Goal: Task Accomplishment & Management: Complete application form

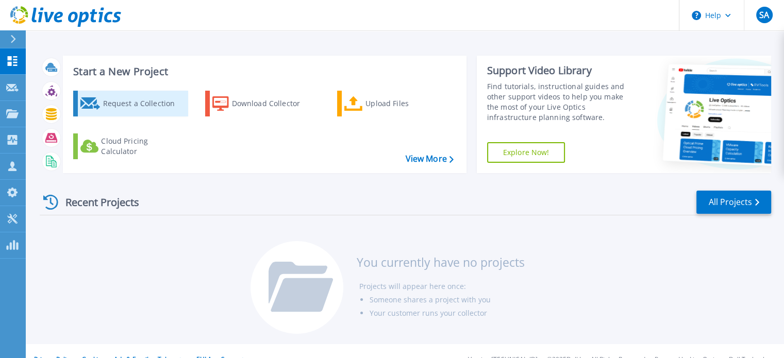
click at [161, 107] on div "Request a Collection" at bounding box center [144, 103] width 82 height 21
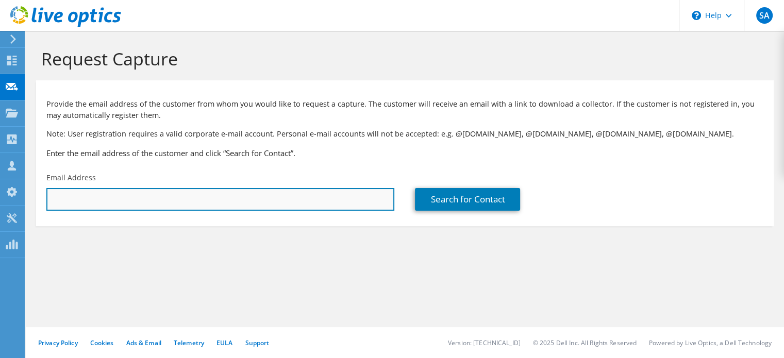
click at [120, 206] on input "text" at bounding box center [220, 199] width 348 height 23
paste input "'Farooq Misbah (Group Manager ICT - Data Center)' <farooq.misbah@soorty.com>"
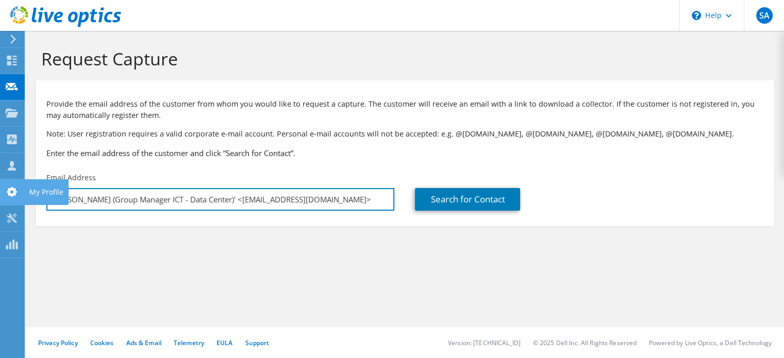
drag, startPoint x: 239, startPoint y: 202, endPoint x: 0, endPoint y: 204, distance: 239.2
click at [0, 204] on div "SA Channel Partner Saad Ali msaad@sbsdistribution.net Syed Business Solutions M…" at bounding box center [392, 179] width 784 height 358
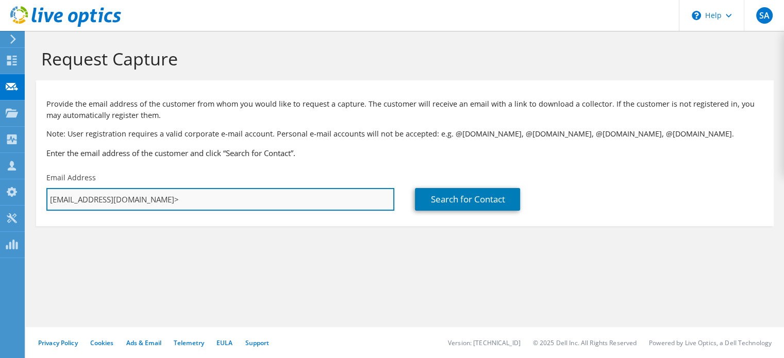
click at [222, 197] on input "farooq.misbah@soorty.com>" at bounding box center [220, 199] width 348 height 23
type input "farooq.misbah@soorty.com"
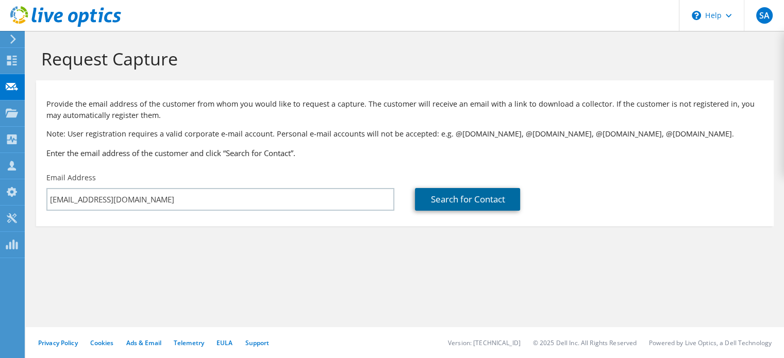
click at [516, 191] on link "Search for Contact" at bounding box center [467, 199] width 105 height 23
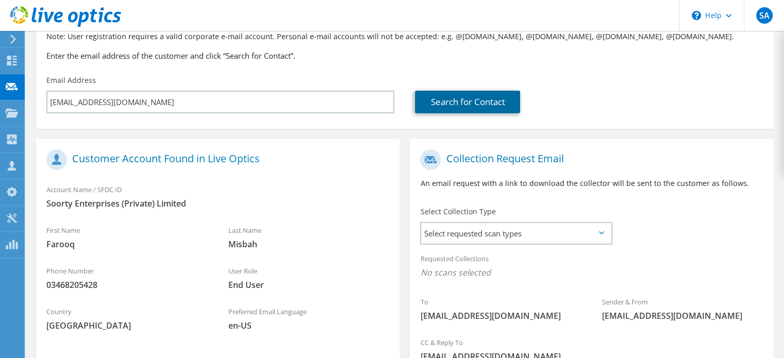
scroll to position [217, 0]
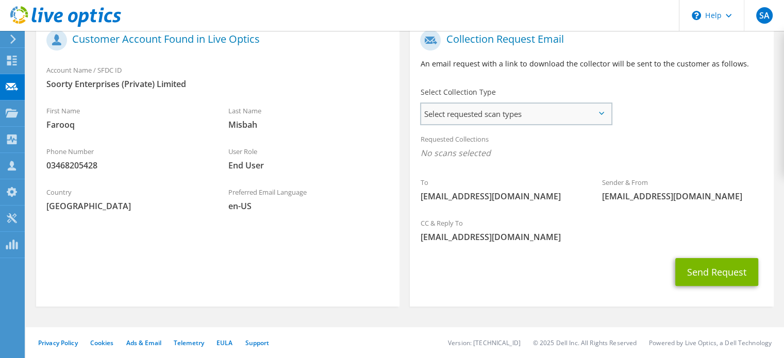
click at [473, 110] on span "Select requested scan types" at bounding box center [516, 114] width 190 height 21
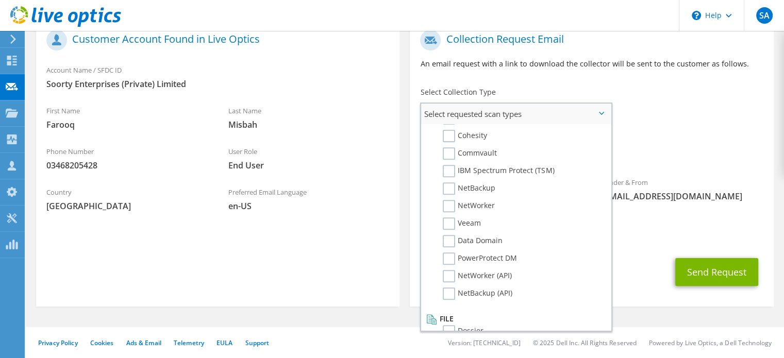
scroll to position [476, 0]
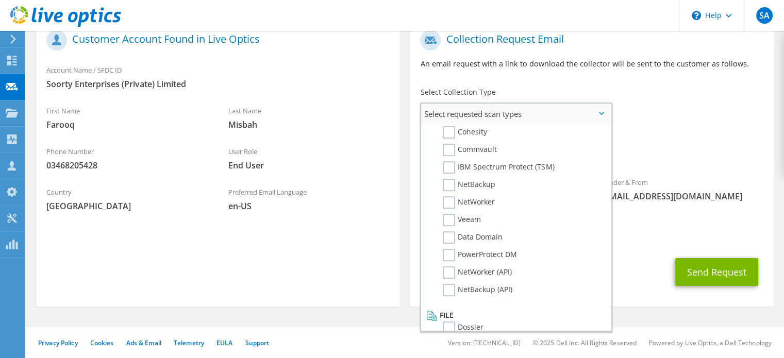
copy div "Select requested scan types Server Virtualization Optical Prime AWS Nutanix RVT…"
drag, startPoint x: 424, startPoint y: 112, endPoint x: 512, endPoint y: 315, distance: 221.9
click at [512, 315] on div "Select requested scan types Server Virtualization Optical Prime AWS Nutanix SC" at bounding box center [516, 217] width 192 height 229
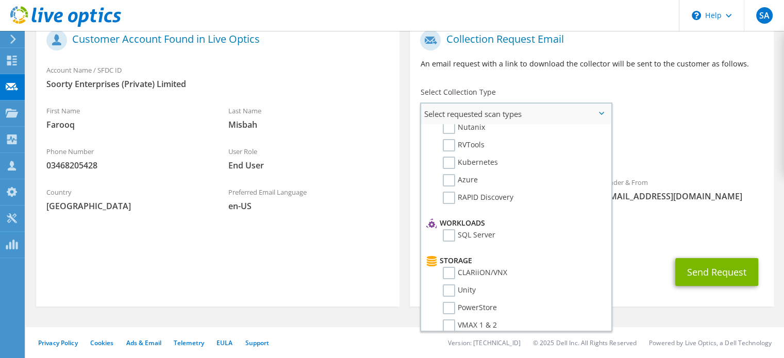
scroll to position [0, 0]
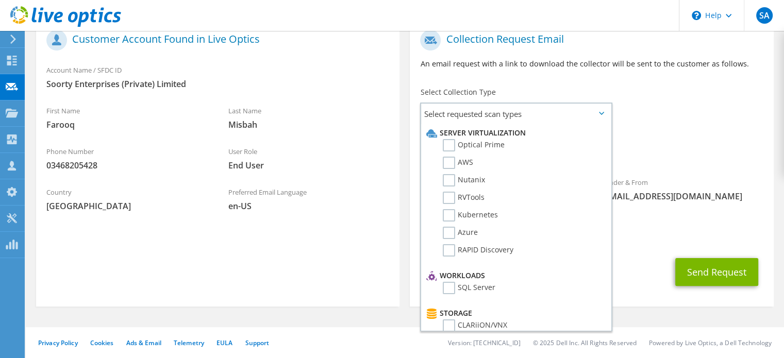
click at [359, 163] on span "End User" at bounding box center [308, 165] width 161 height 11
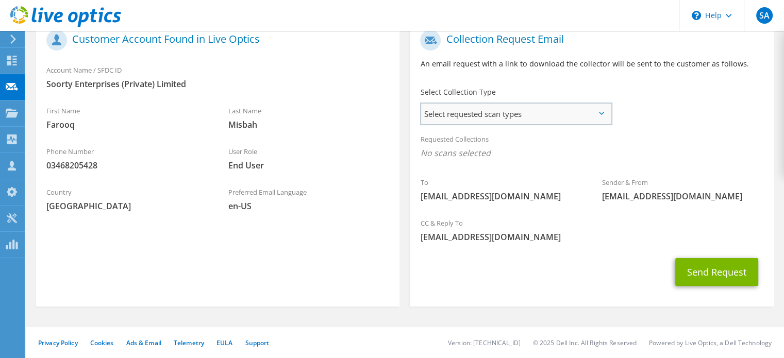
click at [480, 114] on span "Select requested scan types" at bounding box center [516, 114] width 190 height 21
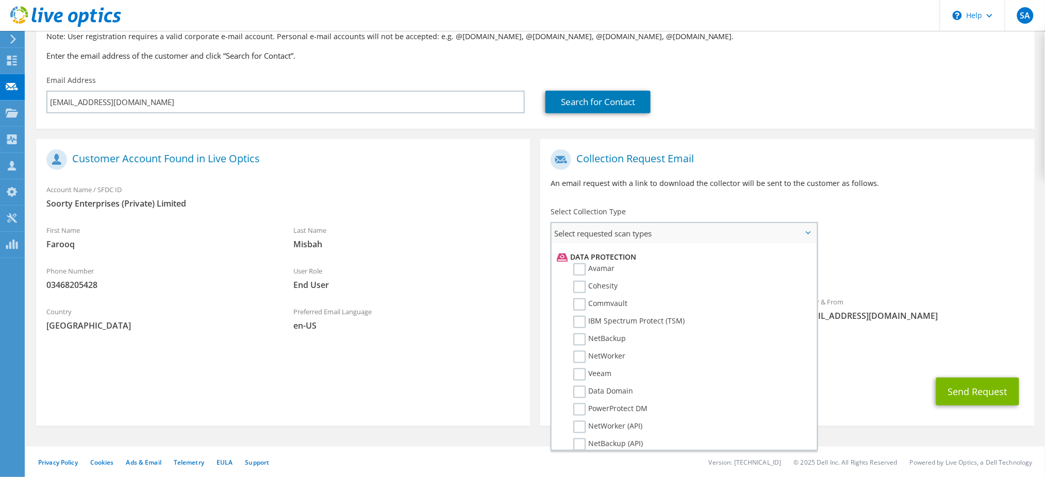
scroll to position [459, 0]
click at [583, 358] on label "Dossier" at bounding box center [593, 464] width 41 height 12
click at [0, 0] on input "Dossier" at bounding box center [0, 0] width 0 height 0
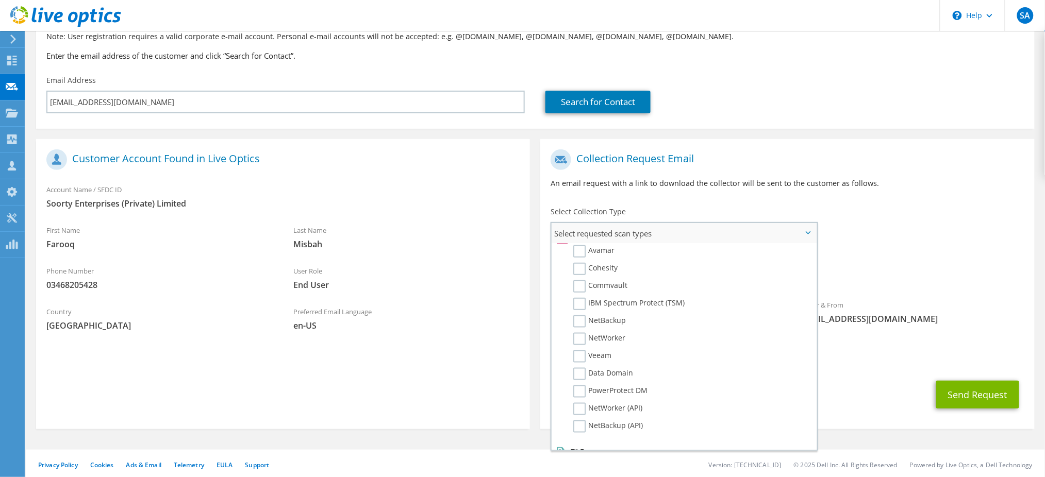
click at [579, 358] on label "Dossier" at bounding box center [593, 464] width 41 height 12
click at [0, 0] on input "Dossier" at bounding box center [0, 0] width 0 height 0
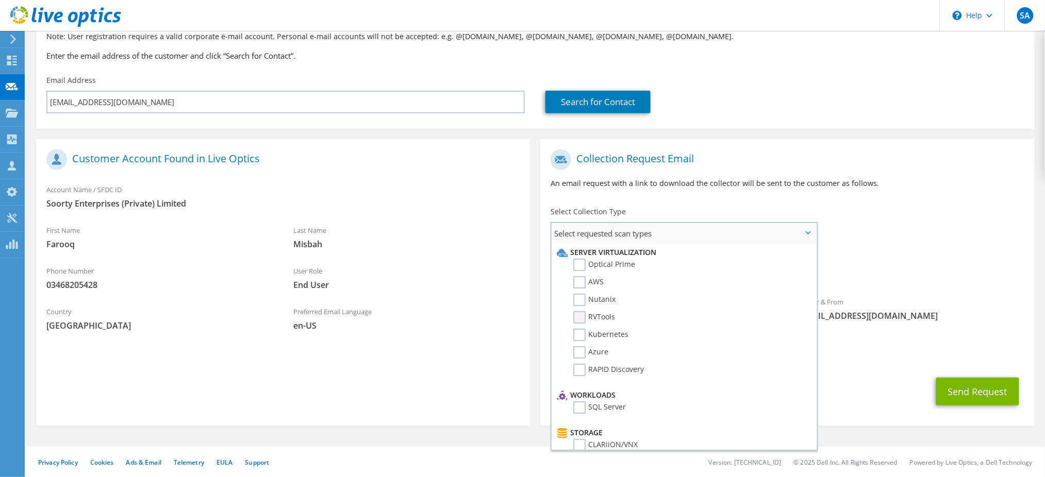
scroll to position [69, 0]
click at [580, 333] on label "SQL Server" at bounding box center [599, 339] width 53 height 12
click at [0, 0] on input "SQL Server" at bounding box center [0, 0] width 0 height 0
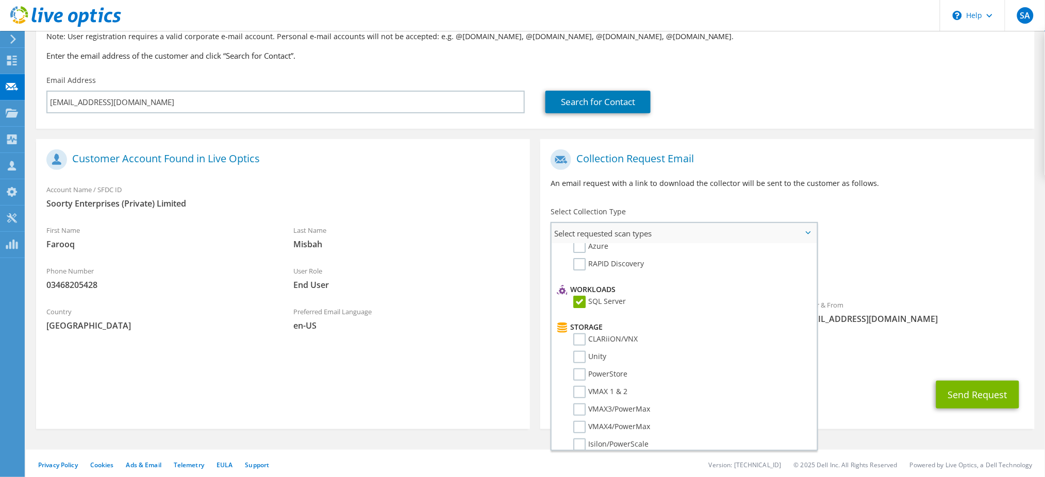
scroll to position [137, 0]
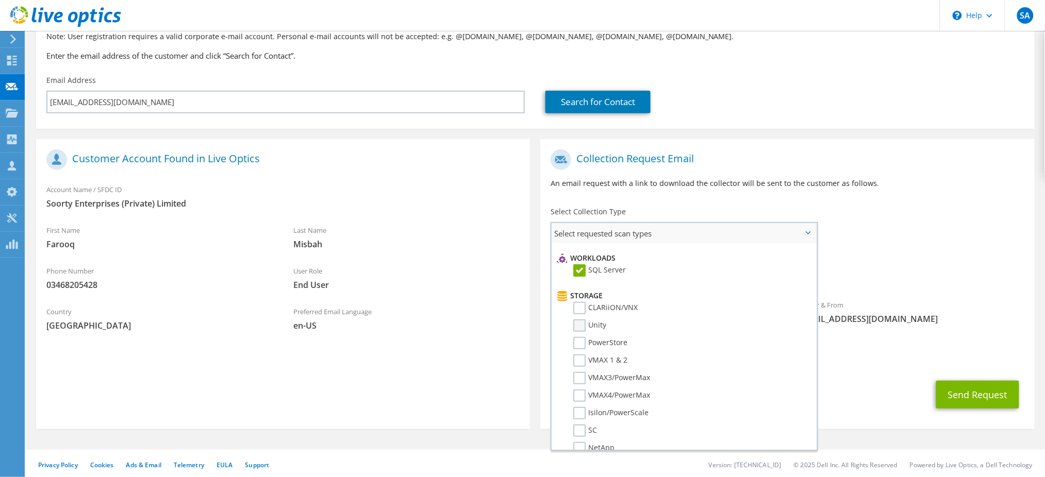
click at [579, 320] on label "Unity" at bounding box center [589, 326] width 33 height 12
click at [0, 0] on input "Unity" at bounding box center [0, 0] width 0 height 0
click at [582, 358] on label "Dossier" at bounding box center [593, 464] width 41 height 12
click at [0, 0] on input "Dossier" at bounding box center [0, 0] width 0 height 0
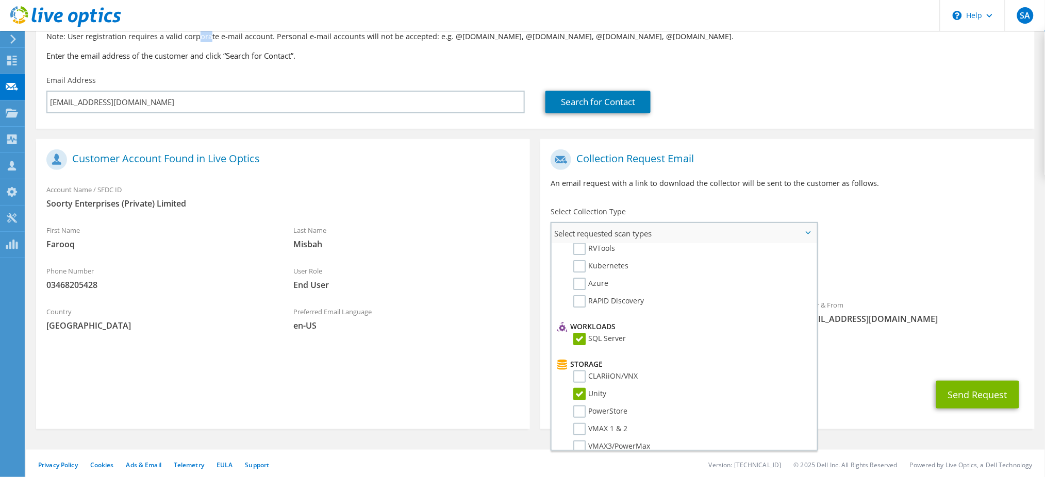
scroll to position [0, 0]
click at [579, 264] on label "Optical Prime" at bounding box center [604, 265] width 62 height 12
click at [0, 0] on input "Optical Prime" at bounding box center [0, 0] width 0 height 0
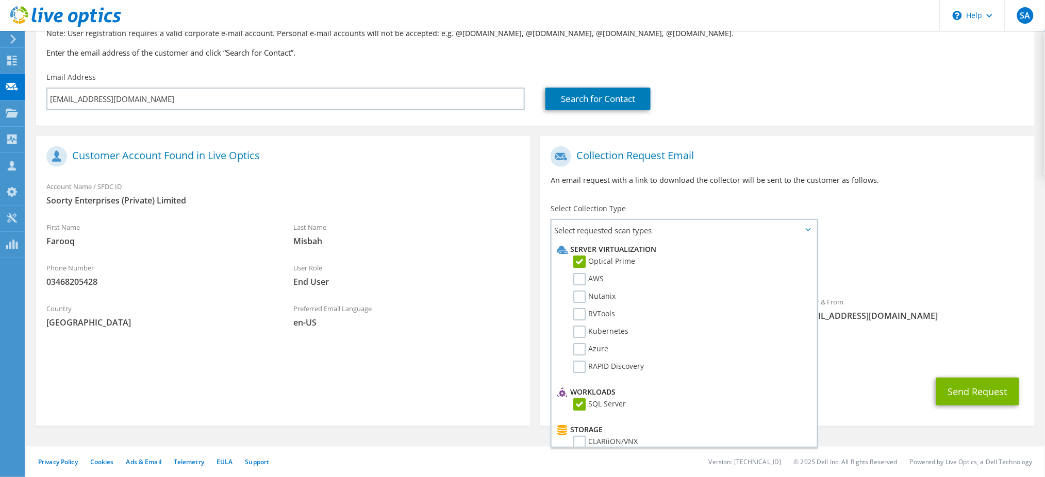
click at [784, 237] on div "To farooq.misbah@soorty.com Sender & From liveoptics@liveoptics.com" at bounding box center [787, 236] width 494 height 191
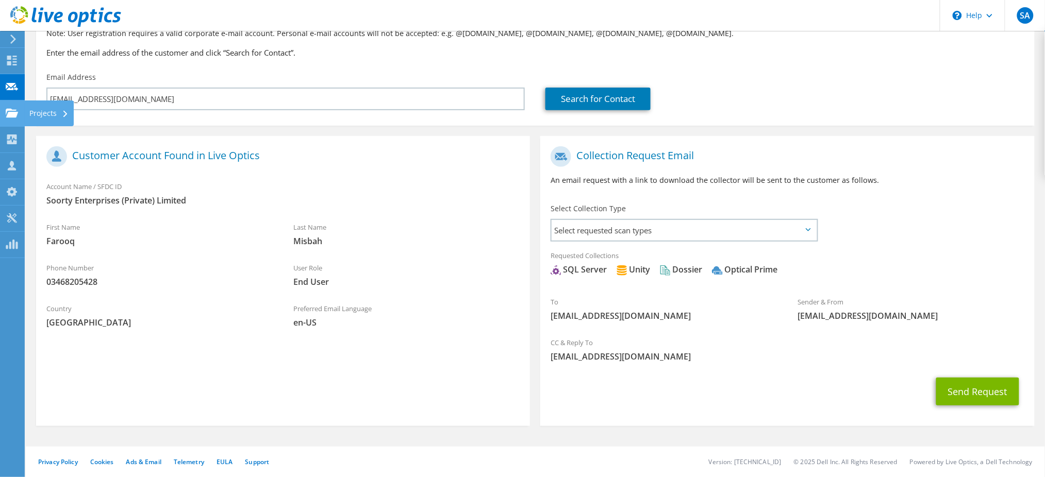
click at [52, 114] on div "Projects" at bounding box center [48, 114] width 49 height 26
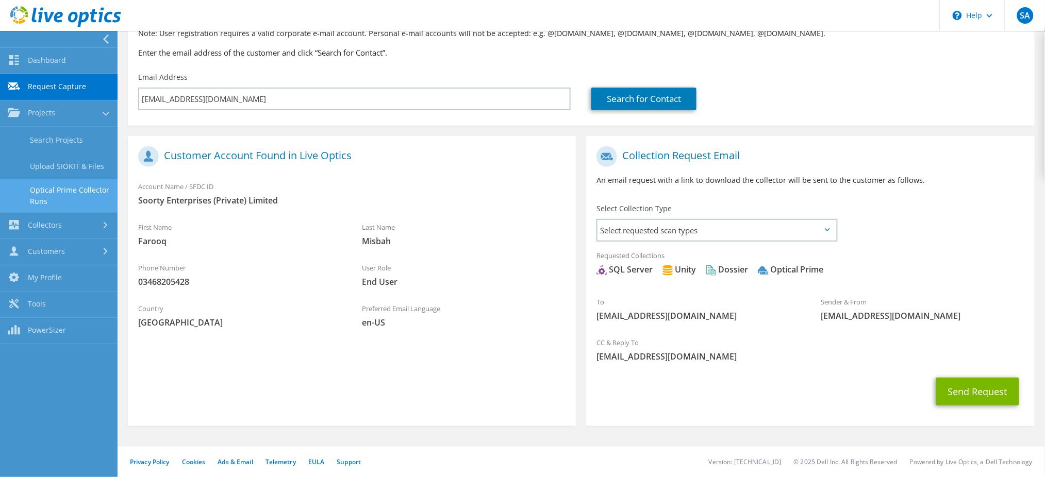
click at [48, 189] on link "Optical Prime Collector Runs" at bounding box center [59, 195] width 118 height 33
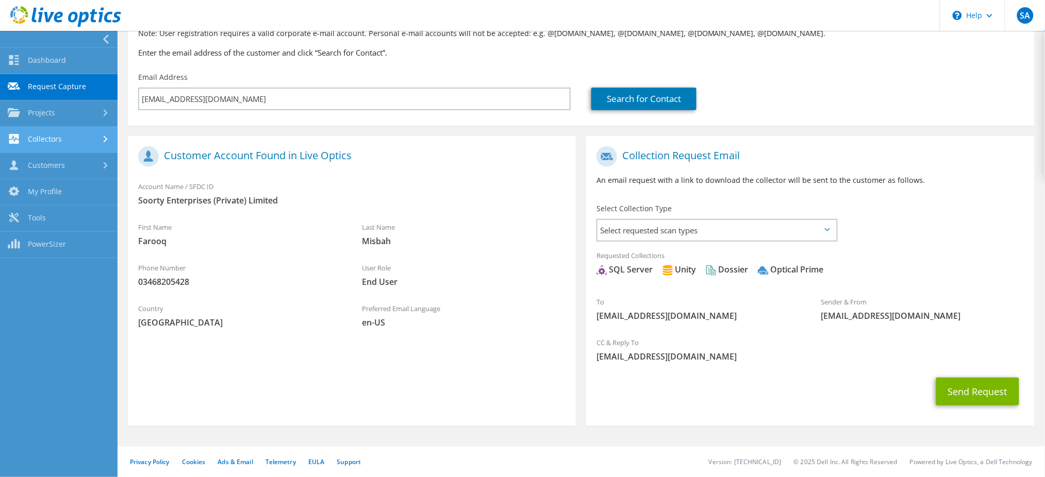
click at [104, 140] on icon at bounding box center [106, 139] width 4 height 7
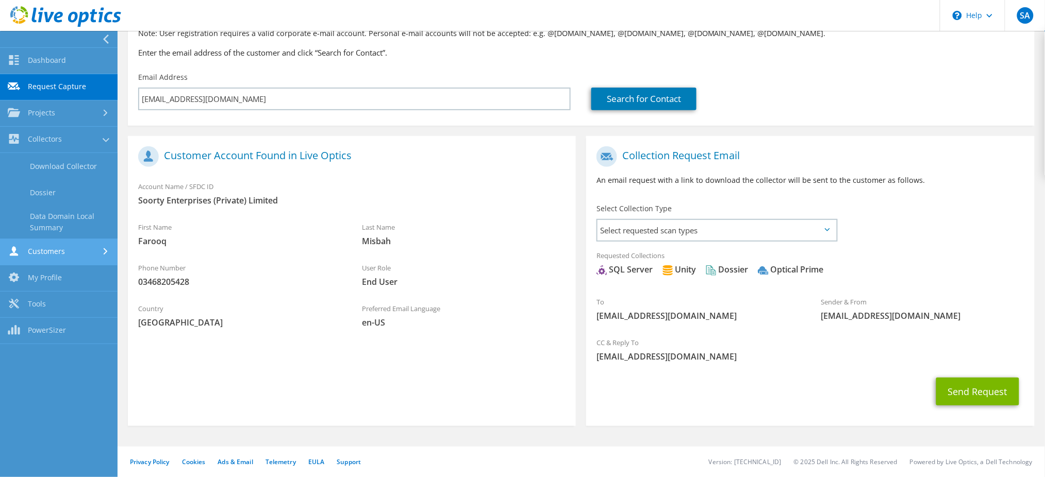
click at [108, 250] on div at bounding box center [106, 251] width 11 height 7
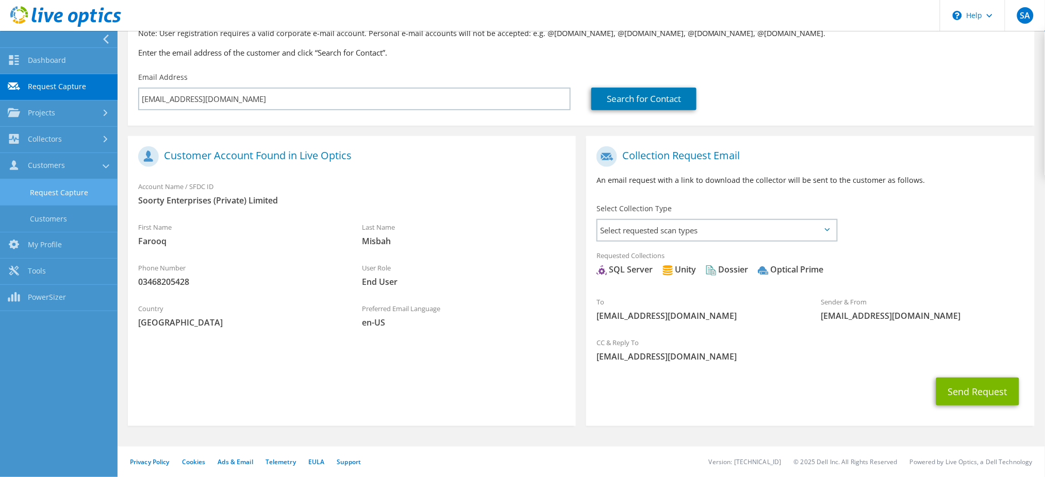
click at [77, 201] on link "Request Capture" at bounding box center [59, 192] width 118 height 26
click at [109, 172] on link "Customers" at bounding box center [59, 166] width 118 height 26
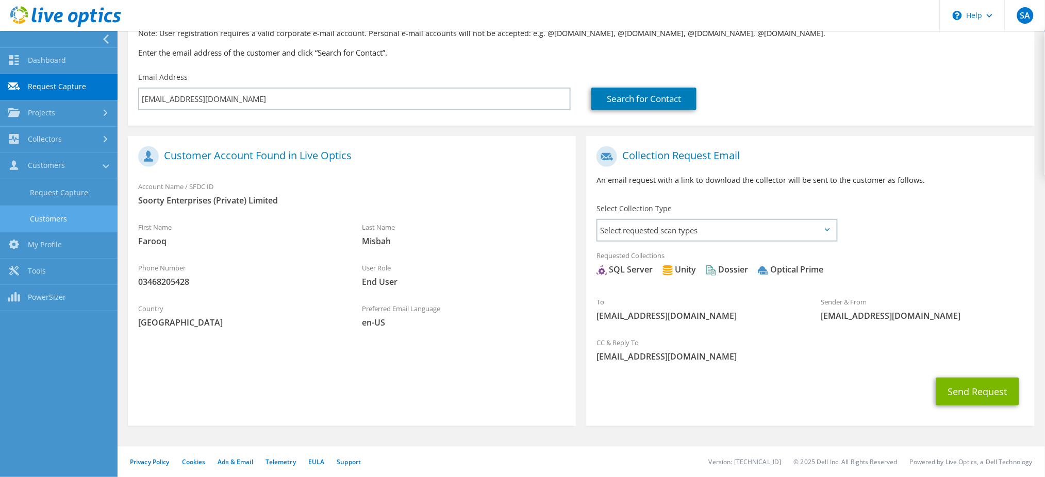
click at [85, 222] on link "Customers" at bounding box center [59, 219] width 118 height 26
click at [642, 231] on span "Select requested scan types" at bounding box center [716, 230] width 238 height 21
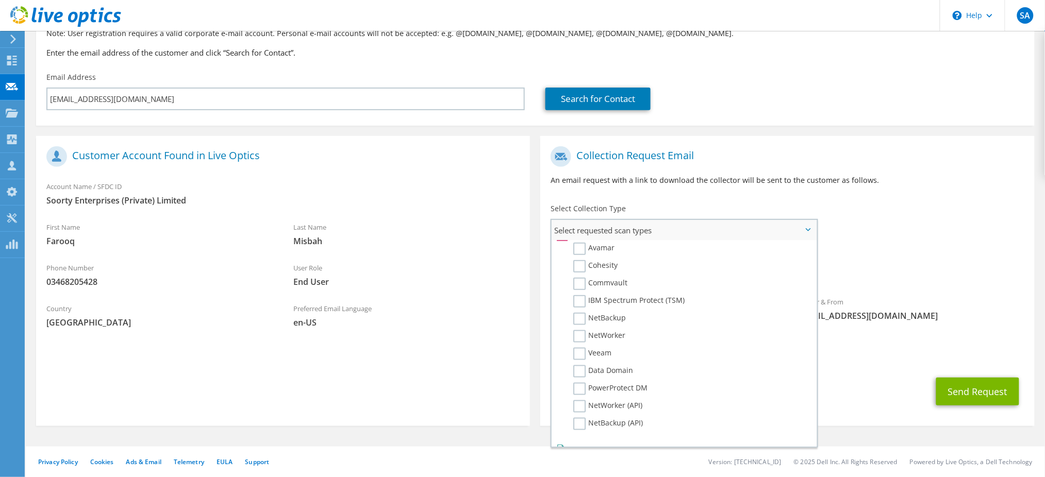
scroll to position [459, 0]
click at [314, 358] on section "Customer Account Found in Live Optics Account Name / SFDC ID Soorty Enterprises…" at bounding box center [283, 281] width 494 height 290
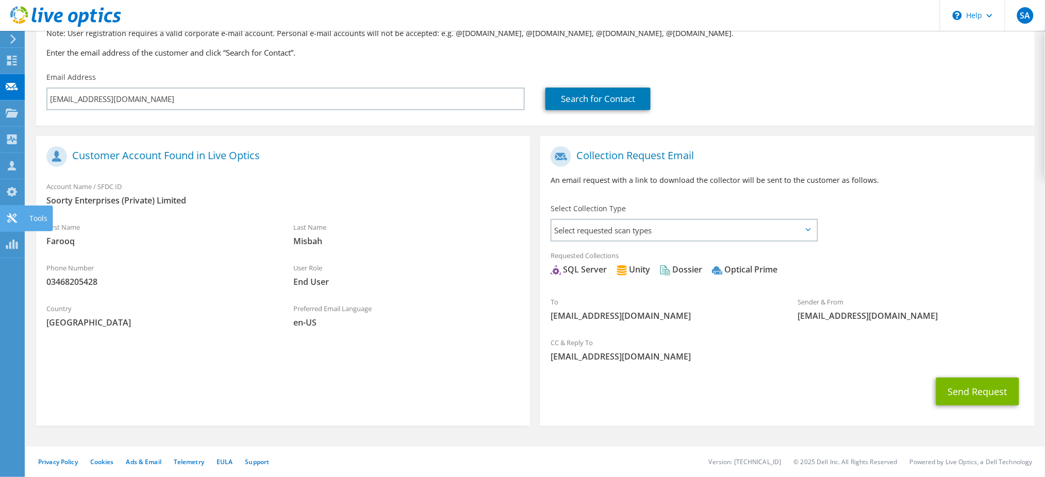
click at [9, 219] on use at bounding box center [12, 218] width 10 height 10
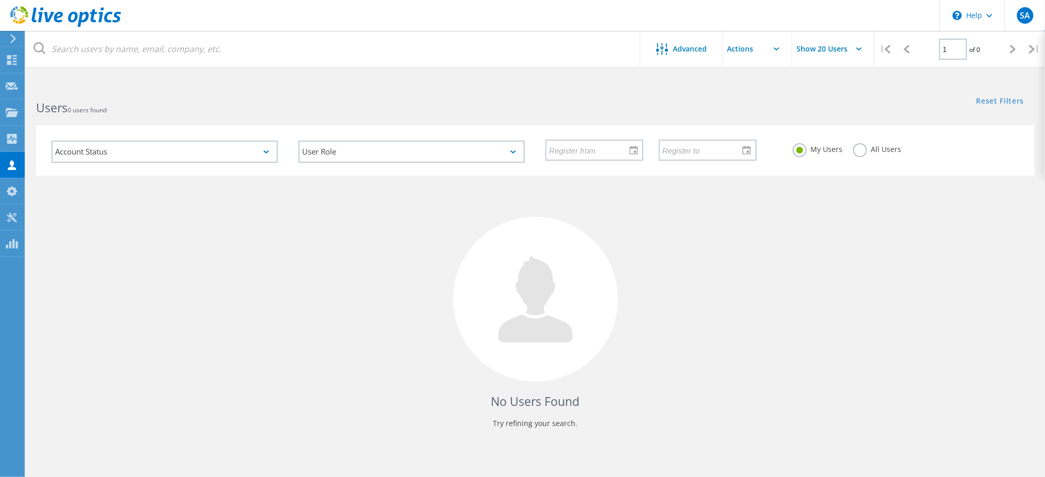
click at [853, 151] on label "All Users" at bounding box center [877, 148] width 48 height 10
click at [0, 0] on input "All Users" at bounding box center [0, 0] width 0 height 0
click at [203, 132] on div "Account Status Activated Pending Activation Pending Password Reset Activated No…" at bounding box center [164, 151] width 247 height 43
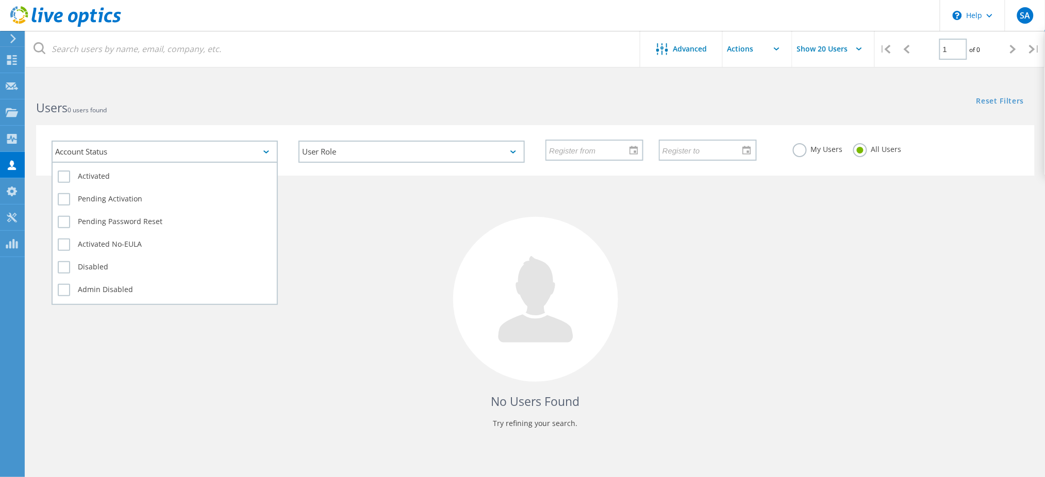
click at [200, 141] on div "Account Status" at bounding box center [165, 152] width 226 height 22
click at [69, 179] on label "Activated" at bounding box center [165, 177] width 214 height 12
click at [0, 0] on input "Activated" at bounding box center [0, 0] width 0 height 0
click at [69, 179] on label "Activated" at bounding box center [165, 177] width 214 height 12
click at [0, 0] on input "Activated" at bounding box center [0, 0] width 0 height 0
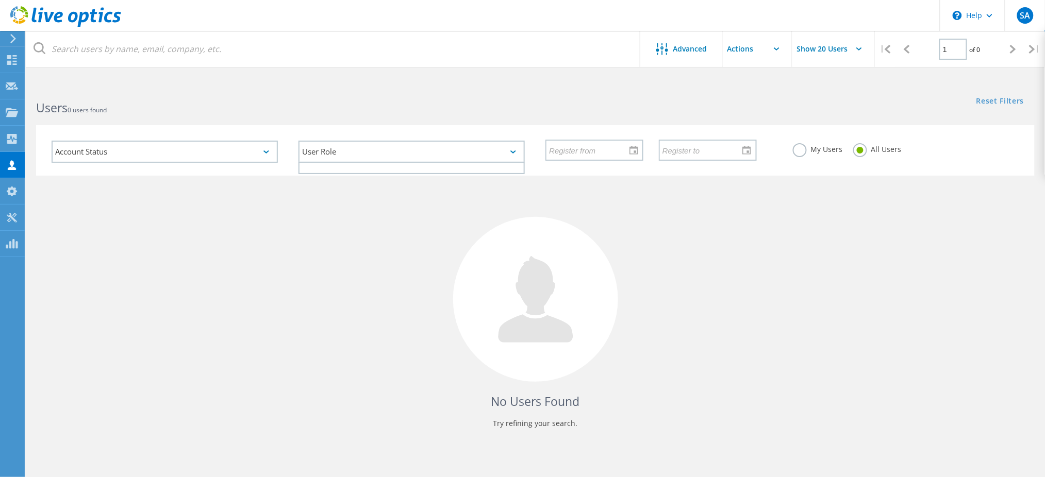
click at [351, 159] on div "User Role" at bounding box center [411, 152] width 226 height 22
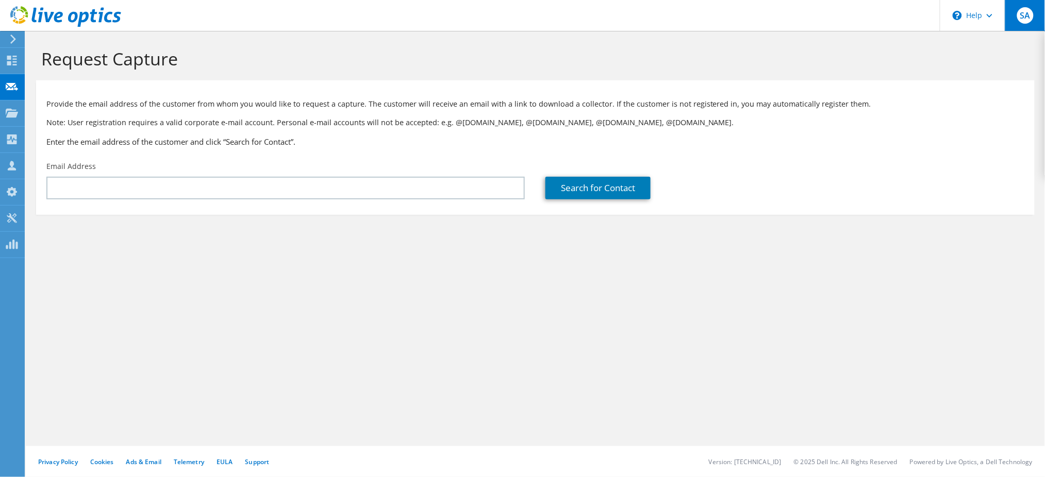
click at [1034, 25] on div "SA" at bounding box center [1025, 15] width 40 height 31
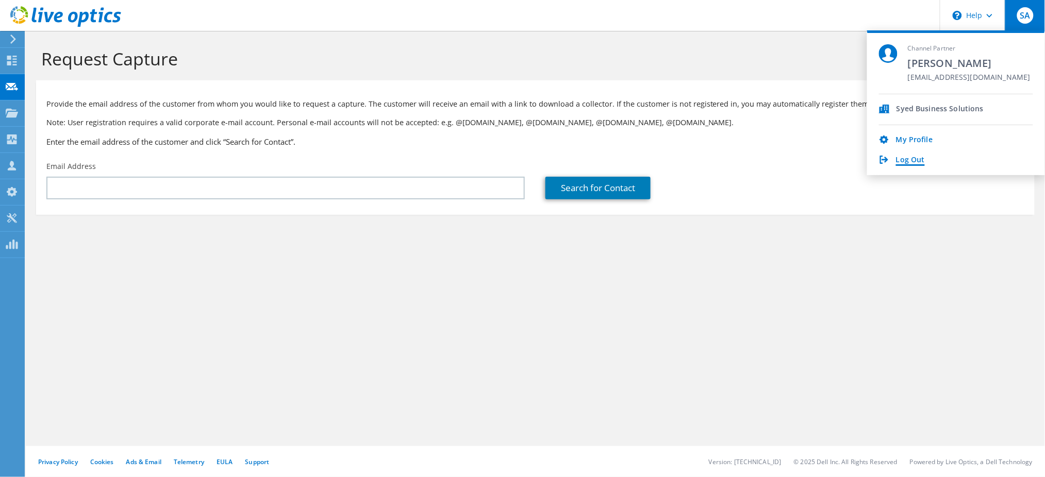
click at [901, 156] on link "Log Out" at bounding box center [910, 161] width 29 height 10
